Goal: Task Accomplishment & Management: Complete application form

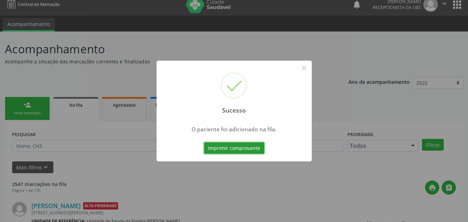
scroll to position [7, 0]
click at [301, 67] on button "×" at bounding box center [304, 68] width 12 height 12
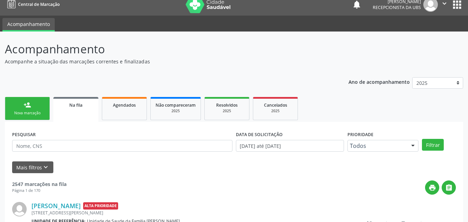
click at [26, 105] on div "person_add" at bounding box center [28, 105] width 8 height 8
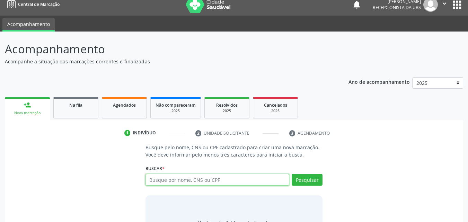
click at [175, 179] on input "text" at bounding box center [218, 180] width 144 height 12
type input "707004865319435"
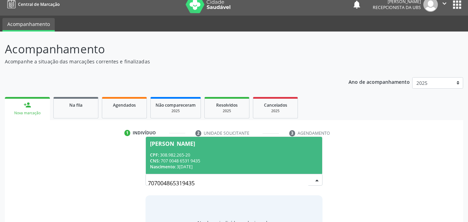
click at [194, 157] on div "CPF: 308.982.265-20" at bounding box center [234, 155] width 168 height 6
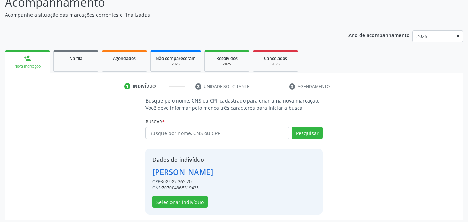
scroll to position [56, 0]
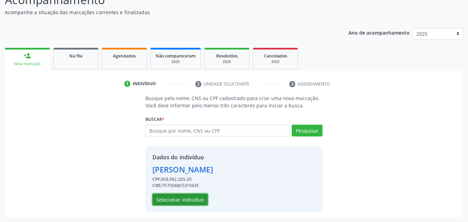
click at [187, 204] on button "Selecionar indivíduo" at bounding box center [179, 200] width 55 height 12
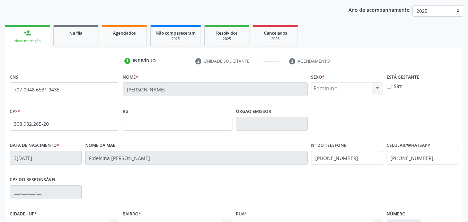
scroll to position [90, 0]
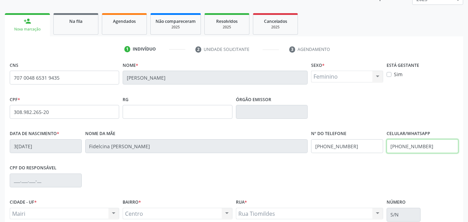
click at [441, 145] on input "[PHONE_NUMBER]" at bounding box center [423, 146] width 72 height 14
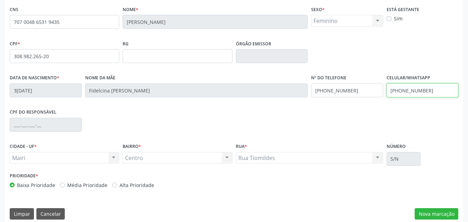
scroll to position [154, 0]
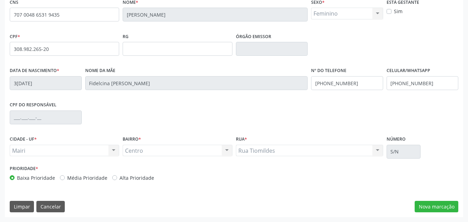
click at [136, 181] on label "Alta Prioridade" at bounding box center [137, 177] width 35 height 7
click at [117, 181] on input "Alta Prioridade" at bounding box center [114, 177] width 5 height 6
radio input "true"
click at [445, 204] on button "Nova marcação" at bounding box center [437, 207] width 44 height 12
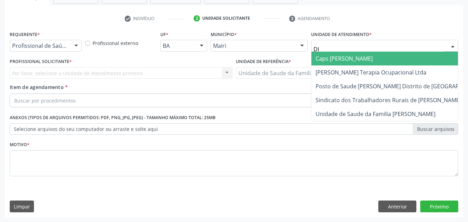
type input "DIL"
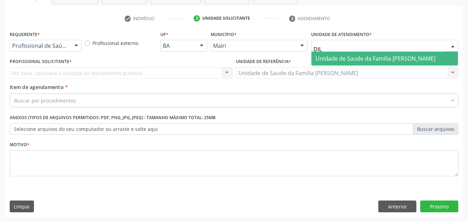
click at [369, 54] on span "Unidade de Saude da Familia [PERSON_NAME]" at bounding box center [385, 59] width 147 height 14
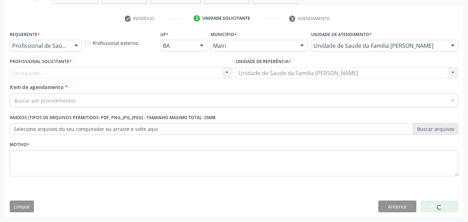
click at [54, 73] on div "Carregando... Nenhum resultado encontrado para: " " Não há nenhuma opção para s…" at bounding box center [121, 73] width 223 height 12
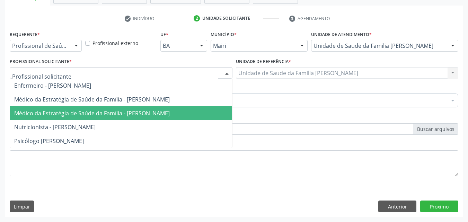
click at [64, 108] on span "Médico da Estratégia de Saúde da Família - [PERSON_NAME]" at bounding box center [121, 113] width 222 height 14
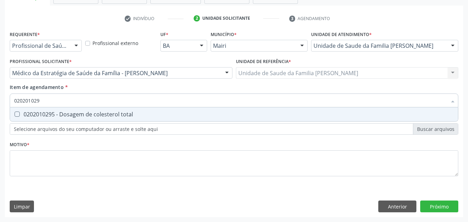
type input "0202010295"
click at [67, 108] on span "0202010295 - Dosagem de colesterol total" at bounding box center [234, 114] width 448 height 14
checkbox total "true"
type input "02020102"
checkbox total "false"
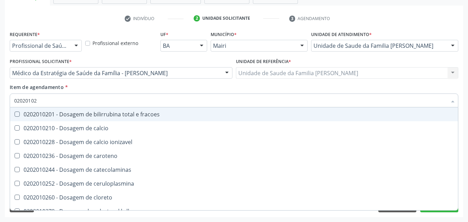
type input "0202010"
checkbox total "false"
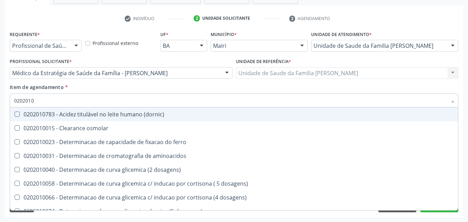
type input "020201"
checkbox total "false"
checkbox latica "true"
type input "020"
checkbox latica "false"
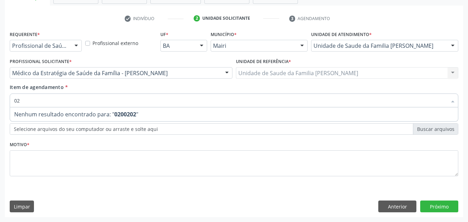
type input "0"
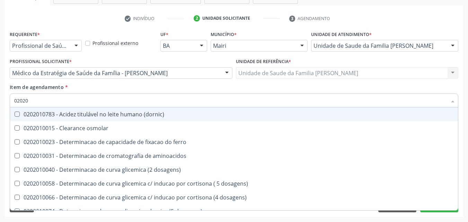
type input "020201"
checkbox total "true"
type input "0202010"
checkbox ionizavel "true"
checkbox total "false"
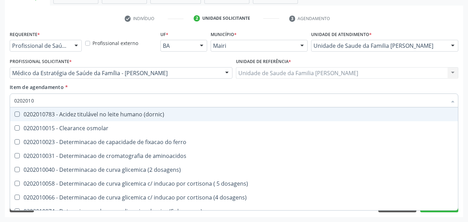
type input "02020102"
checkbox ivy "true"
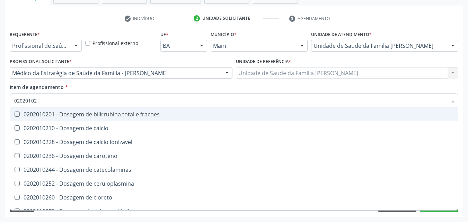
type input "020201027"
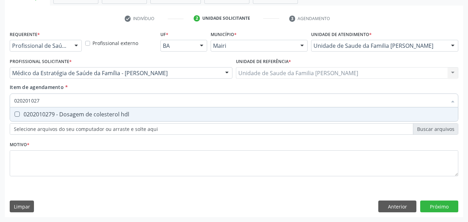
click at [65, 114] on div "0202010279 - Dosagem de colesterol hdl" at bounding box center [234, 115] width 440 height 6
checkbox hdl "true"
type input "02020102"
checkbox hdl "false"
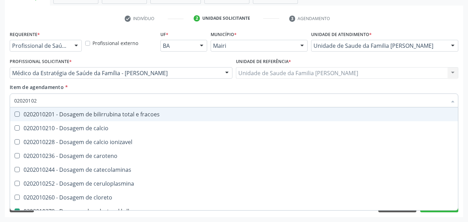
type input "0202010"
checkbox hdl "false"
checkbox total "false"
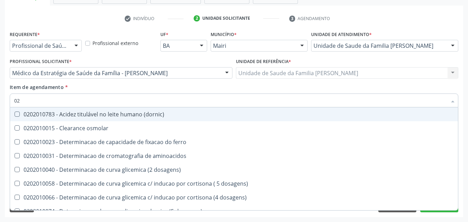
type input "0"
checkbox hdl "false"
checkbox total "false"
checkbox alfa-hidroxibutirica "false"
checkbox latica "false"
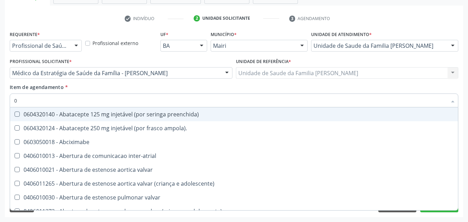
type input "02"
checkbox escrotal "true"
checkbox estimulo "true"
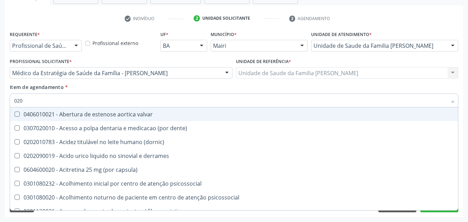
type input "0202"
checkbox sistêmicas "true"
checkbox queimado "true"
checkbox herpesvirus "false"
checkbox alimentos "false"
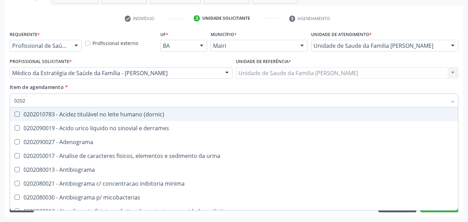
type input "02020"
checkbox hdl "true"
checkbox total "true"
checkbox latica "false"
checkbox digitoxina\) "false"
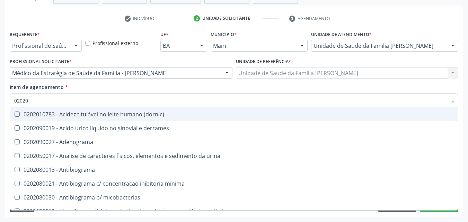
type input "020201"
checkbox \(qualitativo\) "true"
checkbox htlv-1 "true"
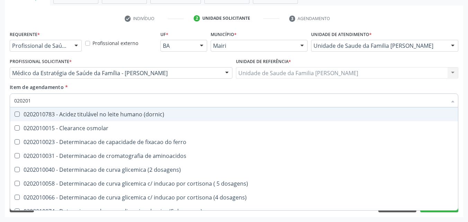
type input "0202010"
checkbox fracoes "true"
checkbox ionizavel "true"
checkbox hdl "false"
checkbox total "false"
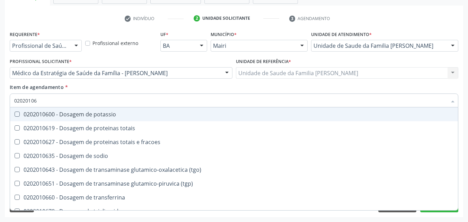
type input "020201067"
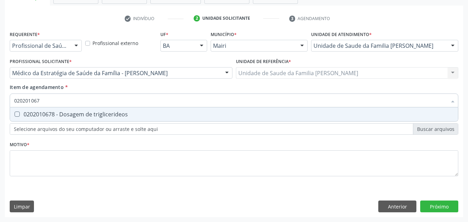
click at [65, 114] on div "0202010678 - Dosagem de triglicerideos" at bounding box center [234, 115] width 440 height 6
checkbox triglicerideos "true"
type input "02020106"
checkbox triglicerideos "false"
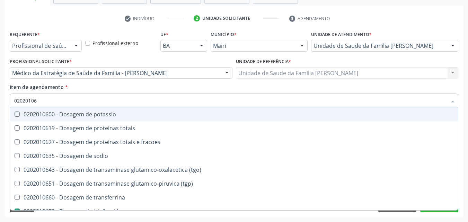
type input "0202010"
checkbox triglicerideos "false"
type input "0"
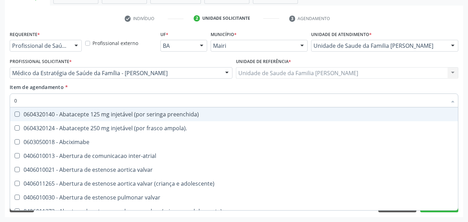
type input "02"
checkbox escrotal "true"
checkbox estimulo "true"
checkbox Colpoperineocleise "true"
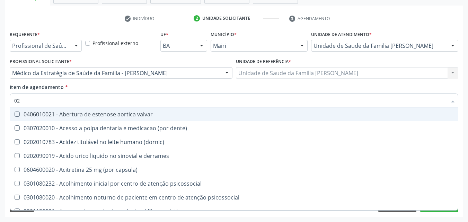
type input "020"
checkbox herpesvirus "true"
checkbox alimentos "true"
checkbox acetona "true"
checkbox hdl "false"
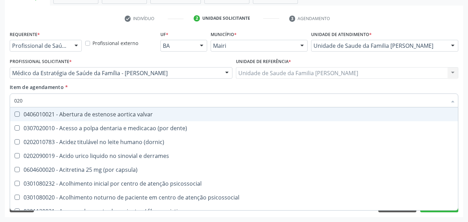
checkbox total "false"
checkbox triglicerideos "false"
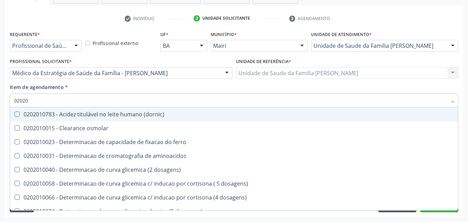
type input "020201"
checkbox hdl "true"
checkbox total "true"
checkbox triglicerideos "true"
type input "0202010"
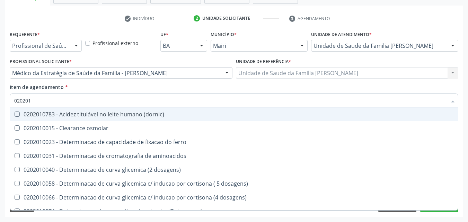
checkbox fracoes "true"
checkbox ionizavel "true"
checkbox hdl "false"
checkbox total "false"
checkbox piruvato "true"
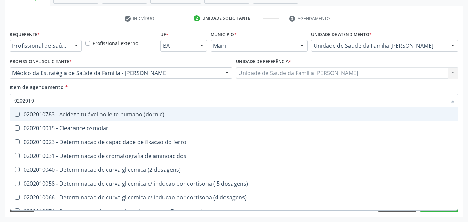
type input "02020102"
checkbox dosagens\) "true"
checkbox ivy "true"
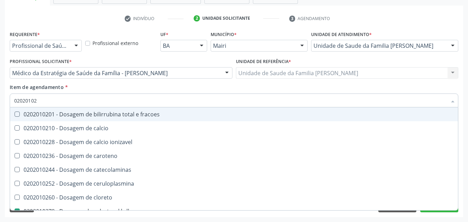
type input "020201028"
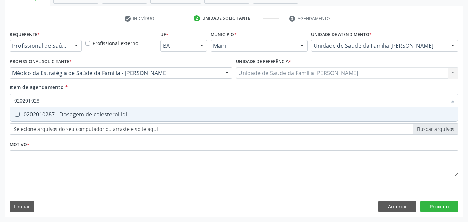
click at [65, 114] on div "0202010287 - Dosagem de colesterol ldl" at bounding box center [234, 115] width 440 height 6
checkbox ldl "true"
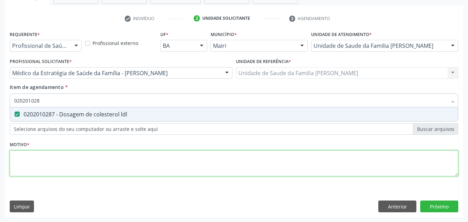
click at [70, 159] on div "Requerente * Profissional de Saúde Profissional de Saúde Paciente Nenhum result…" at bounding box center [234, 107] width 449 height 157
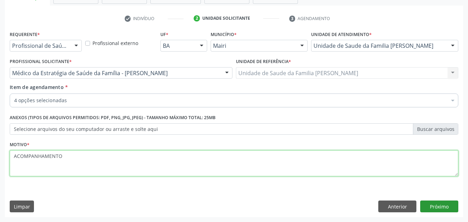
type textarea "ACOMPANHAMENTO"
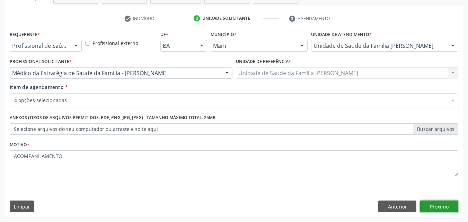
click at [448, 201] on button "Próximo" at bounding box center [439, 207] width 38 height 12
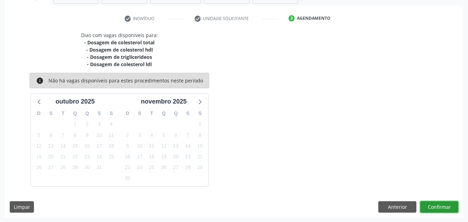
click at [447, 205] on button "Confirmar" at bounding box center [439, 207] width 38 height 12
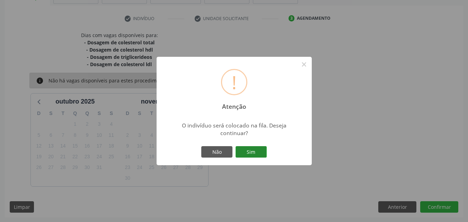
click at [255, 146] on button "Sim" at bounding box center [251, 152] width 31 height 12
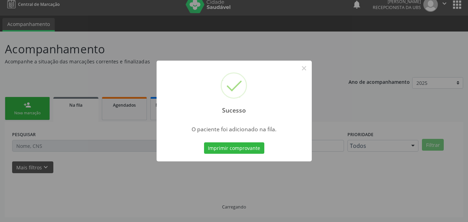
scroll to position [7, 0]
